Goal: Information Seeking & Learning: Learn about a topic

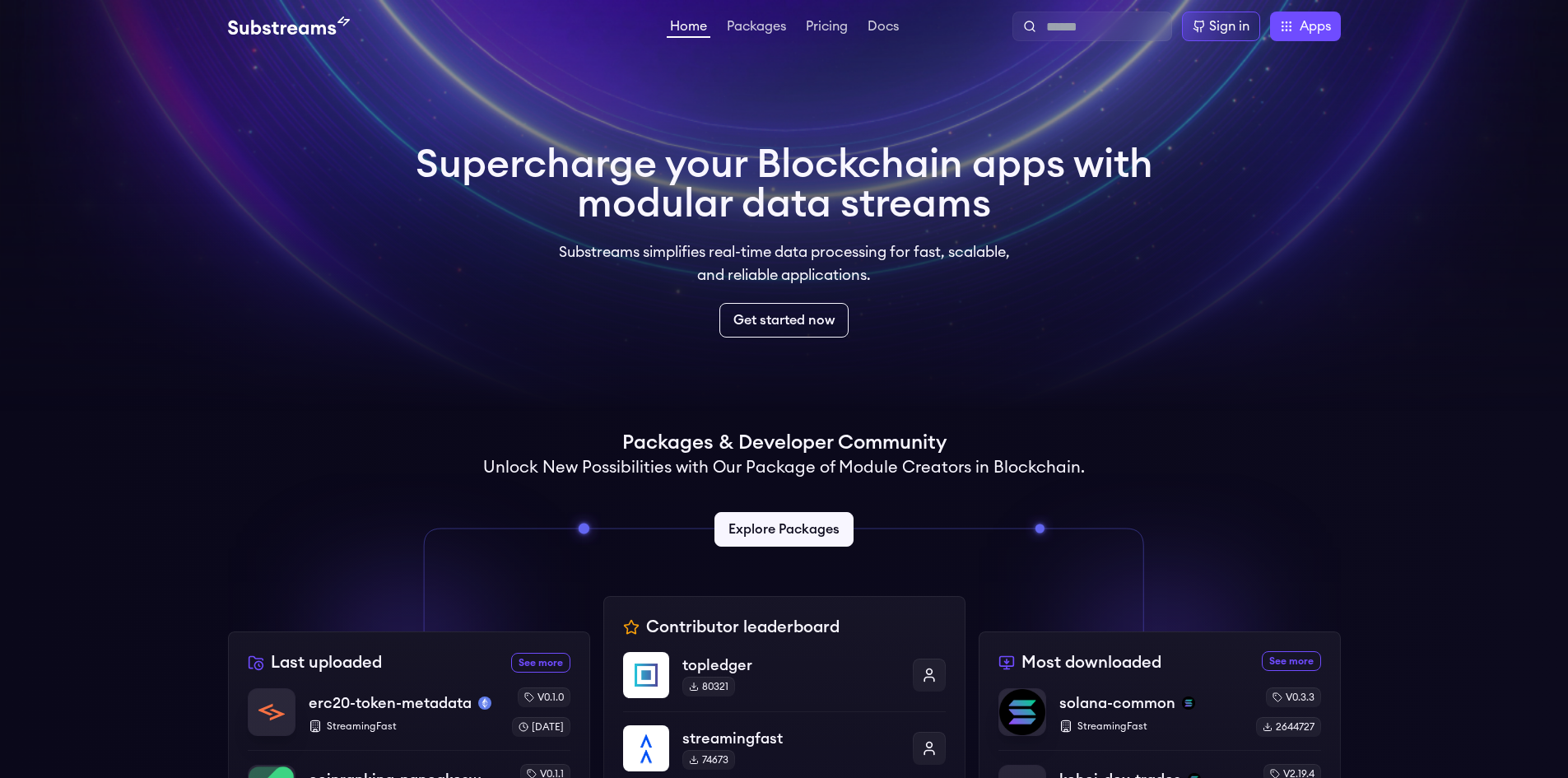
click at [1215, 107] on video at bounding box center [784, 205] width 1568 height 411
click at [1080, 213] on h1 "Supercharge your Blockchain apps with modular data streams" at bounding box center [784, 184] width 737 height 79
click at [733, 27] on link "Packages" at bounding box center [756, 28] width 66 height 17
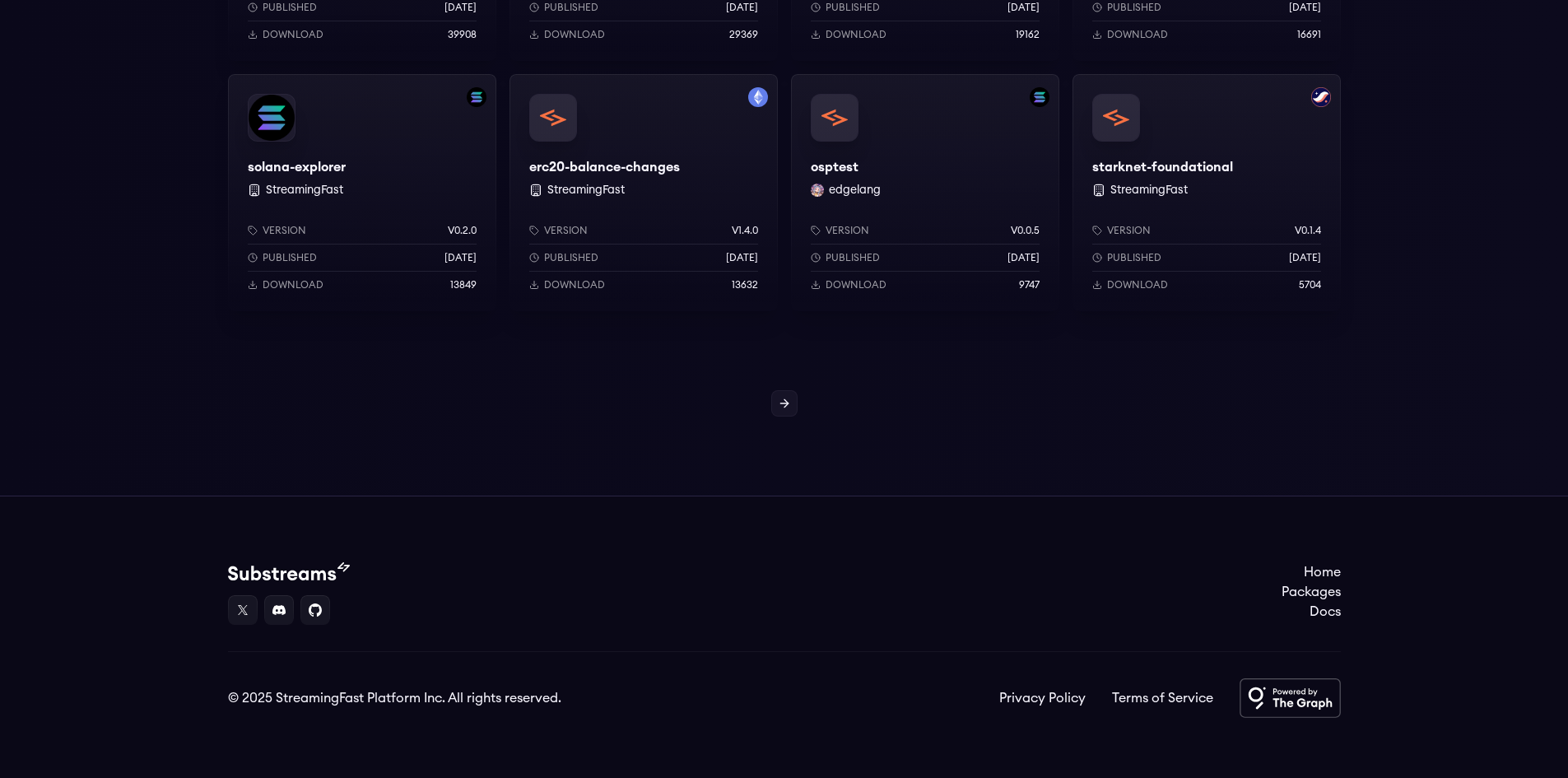
scroll to position [1399, 0]
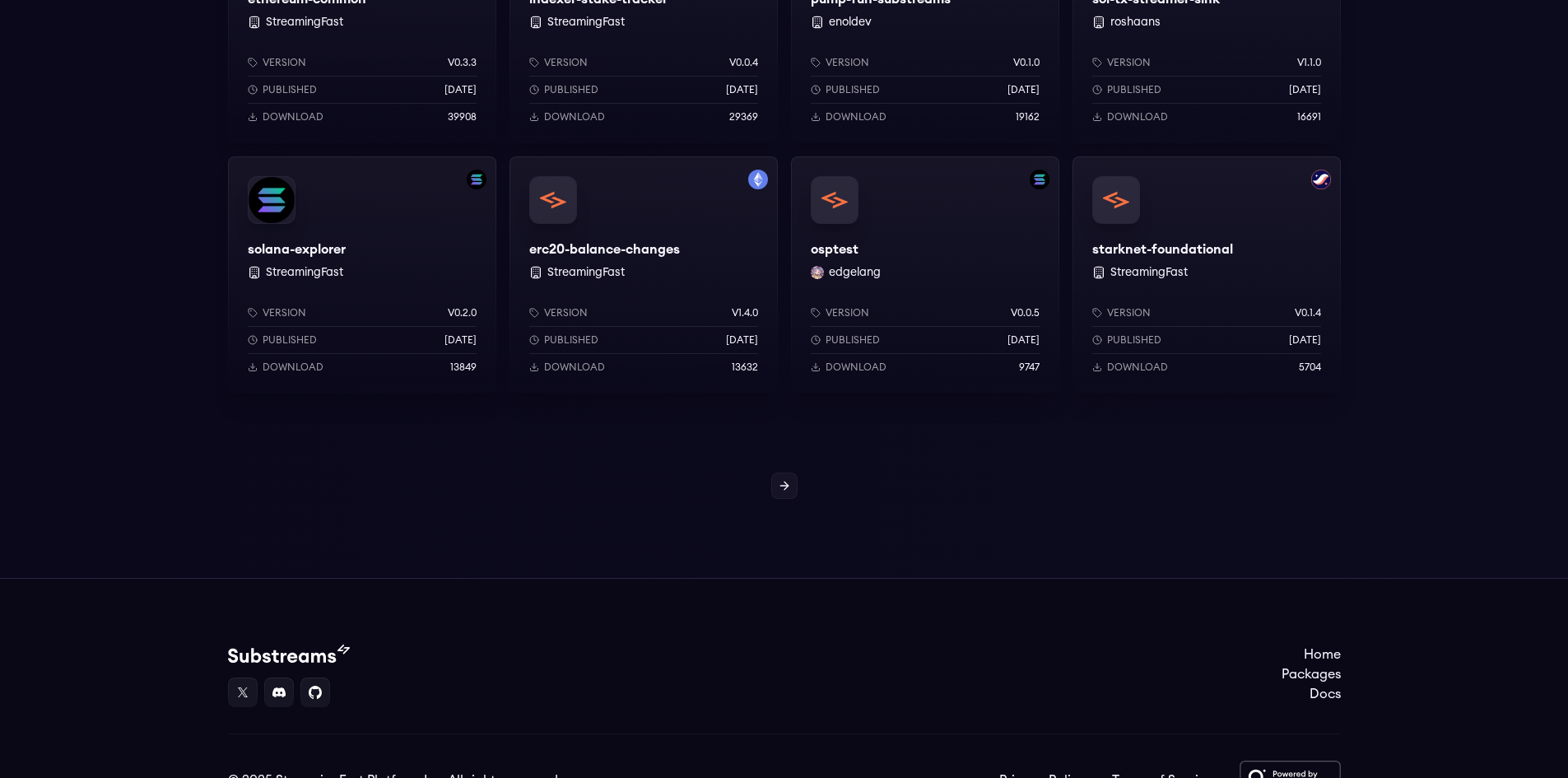
click at [320, 241] on div "solana-explorer StreamingFast Version v0.2.0 Published [DATE] Download 13849" at bounding box center [362, 275] width 268 height 237
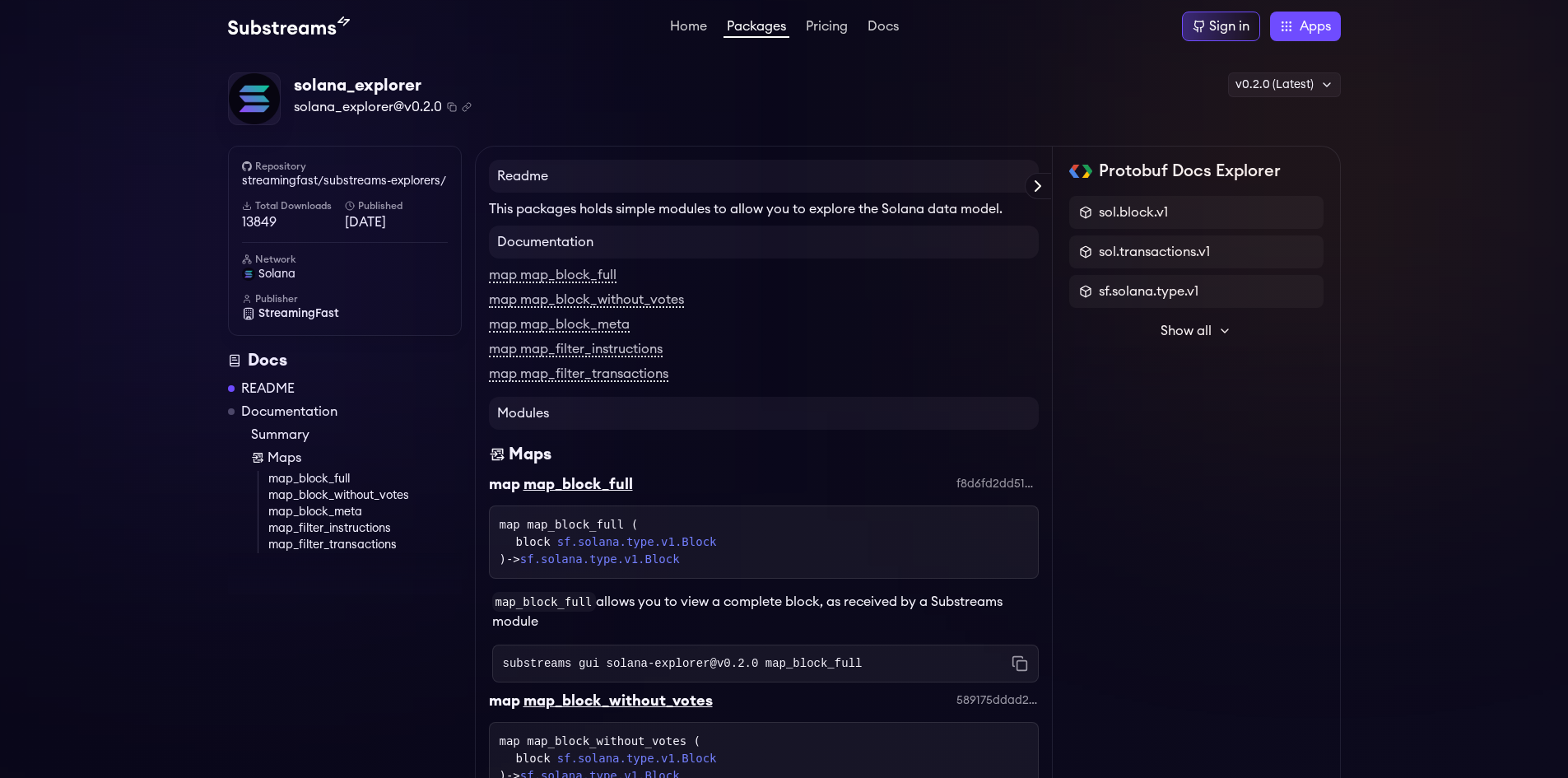
click at [832, 28] on link "Pricing" at bounding box center [826, 28] width 48 height 17
